Goal: Information Seeking & Learning: Find specific page/section

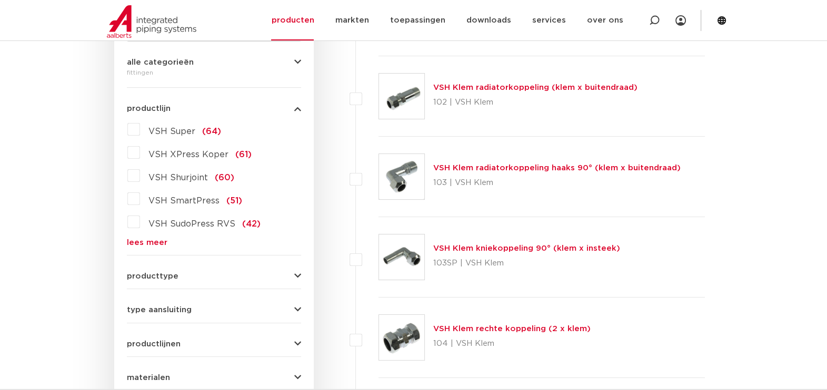
click at [140, 154] on label "VSH XPress Koper (61)" at bounding box center [196, 152] width 112 height 17
click at [0, 0] on input "VSH XPress Koper (61)" at bounding box center [0, 0] width 0 height 0
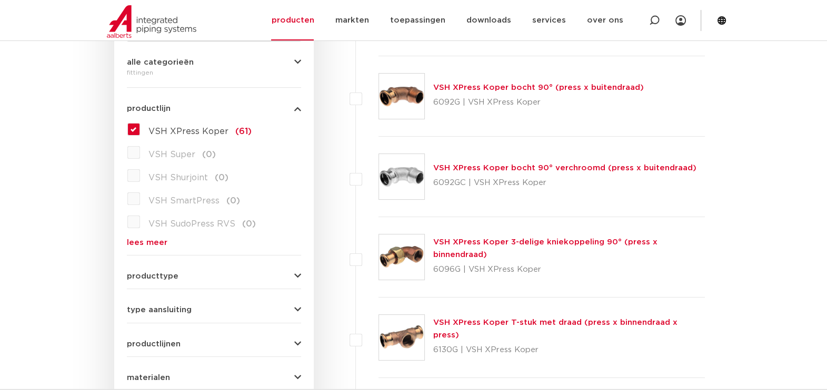
scroll to position [252, 0]
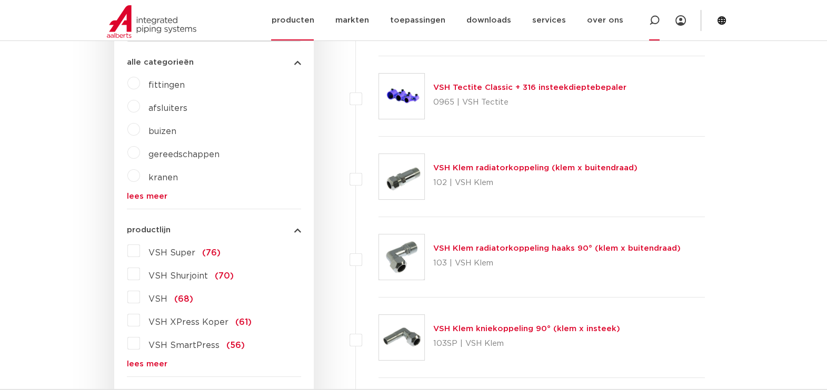
click at [652, 22] on icon at bounding box center [654, 20] width 11 height 11
type input "nexlock"
click button "Zoeken" at bounding box center [0, 0] width 0 height 0
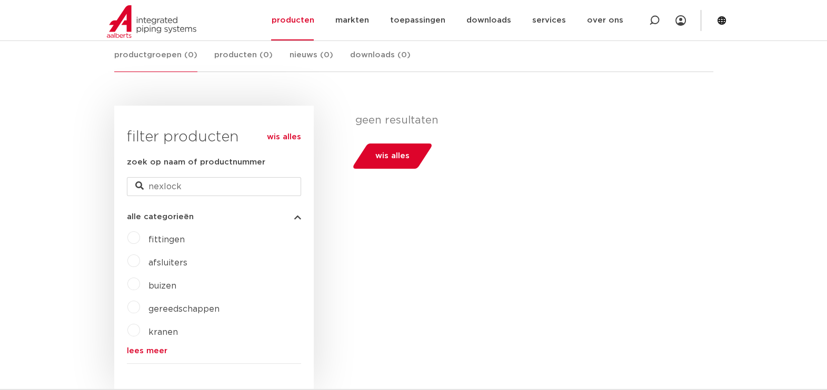
scroll to position [186, 0]
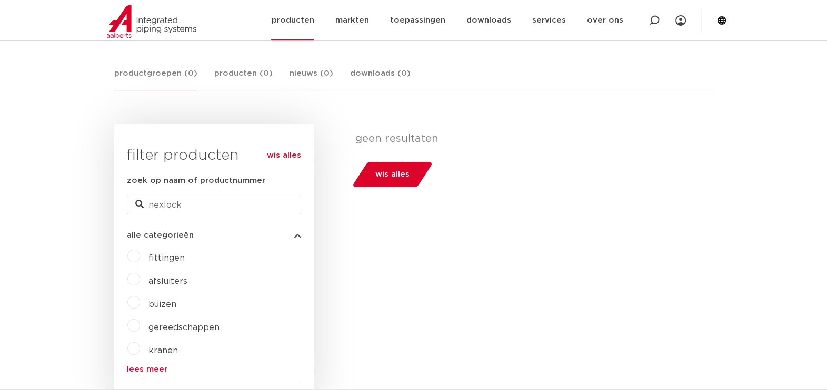
drag, startPoint x: 657, startPoint y: 14, endPoint x: 650, endPoint y: 19, distance: 8.6
click at [658, 14] on div at bounding box center [654, 20] width 11 height 41
type input "hose"
click button "Zoeken" at bounding box center [0, 0] width 0 height 0
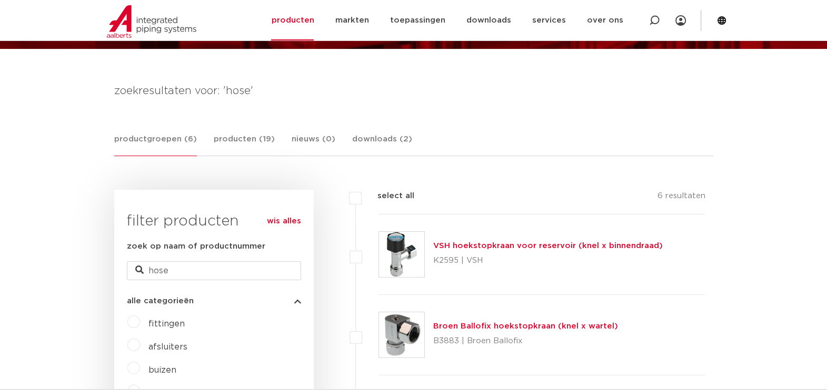
scroll to position [120, 0]
